Goal: Information Seeking & Learning: Learn about a topic

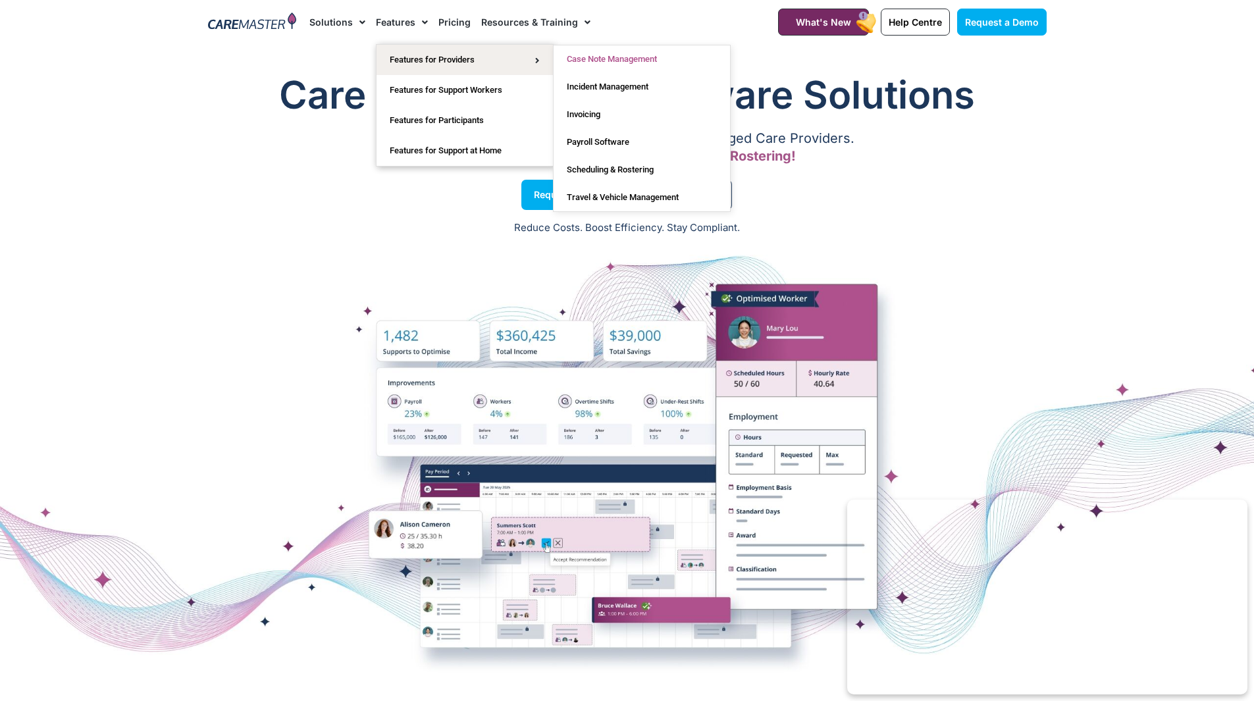
click at [608, 64] on link "Case Note Management" at bounding box center [642, 59] width 176 height 28
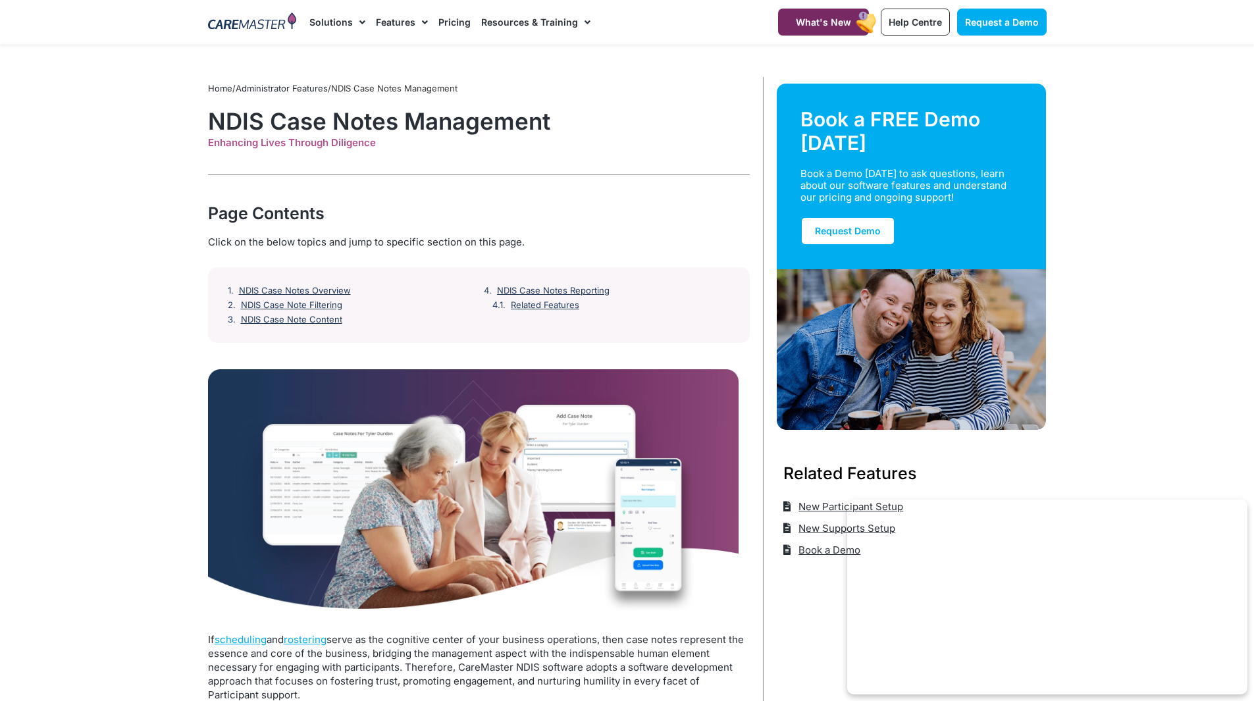
drag, startPoint x: 603, startPoint y: 612, endPoint x: 197, endPoint y: 121, distance: 637.1
copy div "NDIS Case Notes Management Enhancing Lives Through Diligence Page Contents Clic…"
click at [563, 127] on h1 "NDIS Case Notes Management" at bounding box center [479, 121] width 542 height 28
